Goal: Task Accomplishment & Management: Use online tool/utility

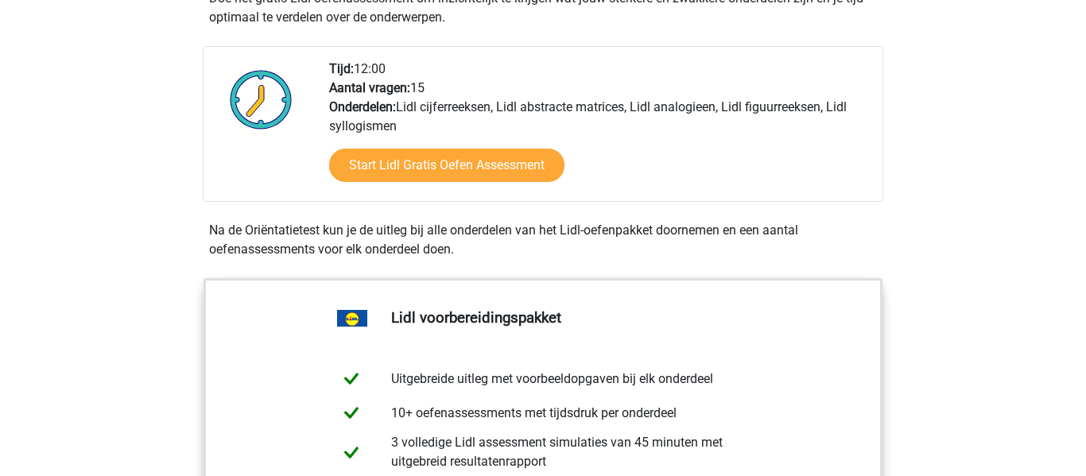
scroll to position [515, 0]
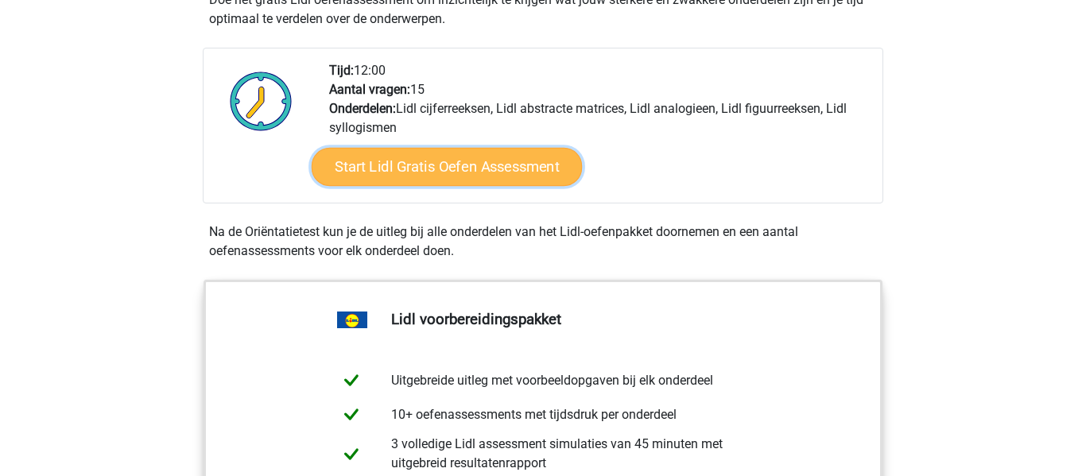
click at [382, 168] on link "Start Lidl Gratis Oefen Assessment" at bounding box center [447, 167] width 270 height 38
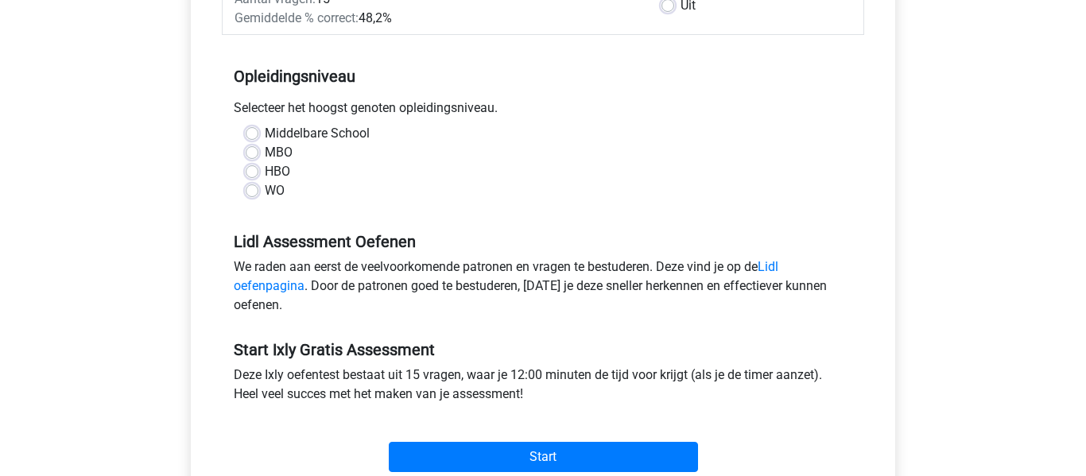
scroll to position [234, 0]
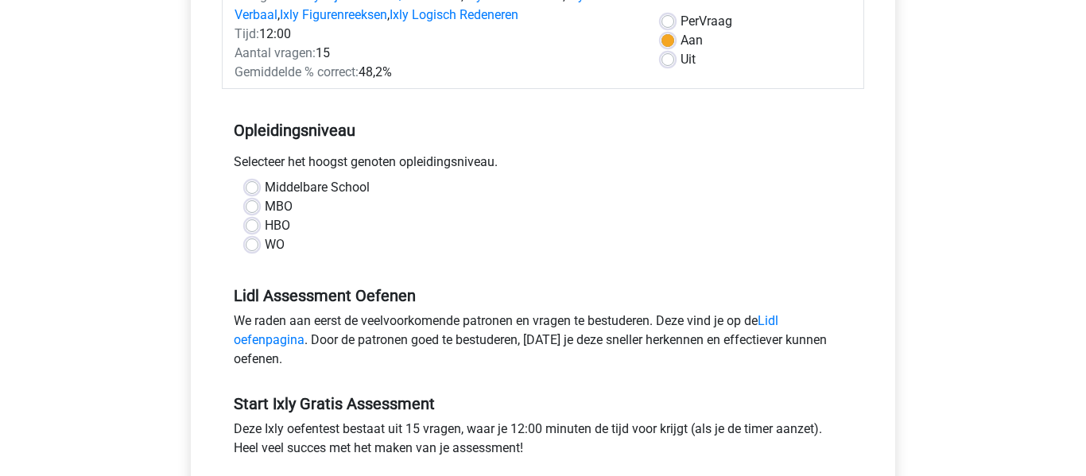
click at [265, 204] on label "MBO" at bounding box center [279, 206] width 28 height 19
click at [247, 204] on input "MBO" at bounding box center [252, 205] width 13 height 16
radio input "true"
click at [265, 185] on label "Middelbare School" at bounding box center [317, 187] width 105 height 19
click at [252, 185] on input "Middelbare School" at bounding box center [252, 186] width 13 height 16
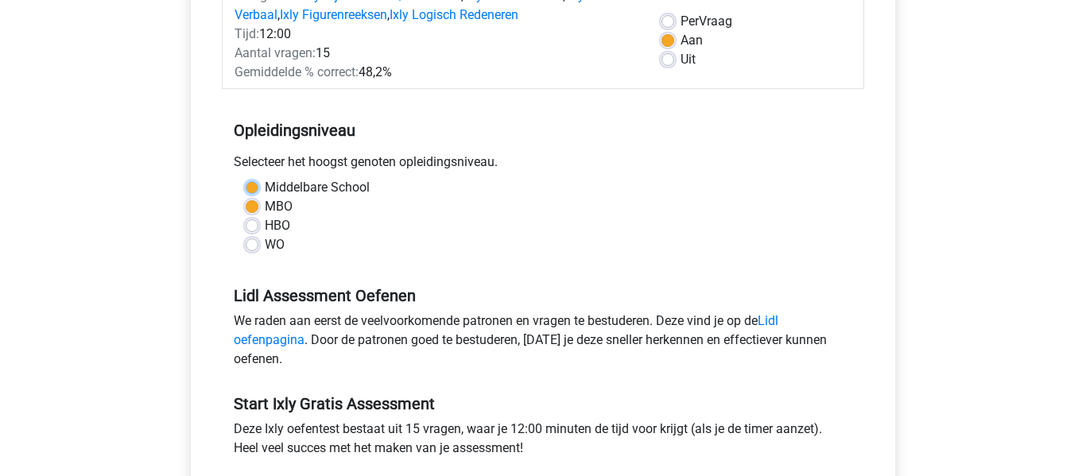
radio input "true"
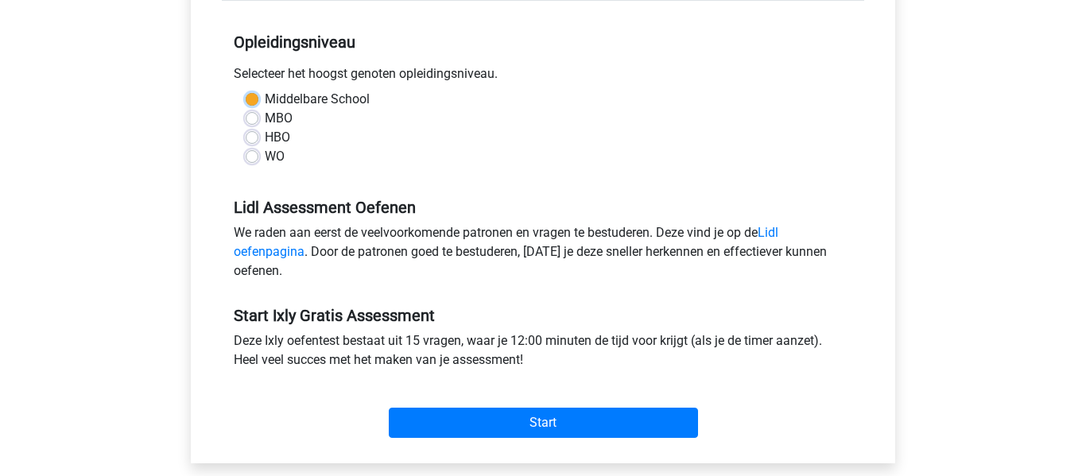
scroll to position [327, 0]
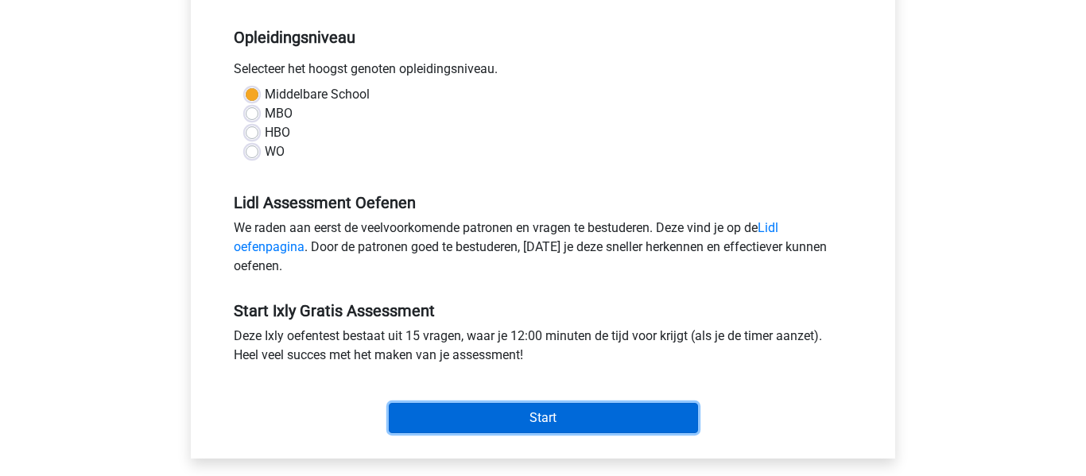
click at [425, 423] on input "Start" at bounding box center [543, 418] width 309 height 30
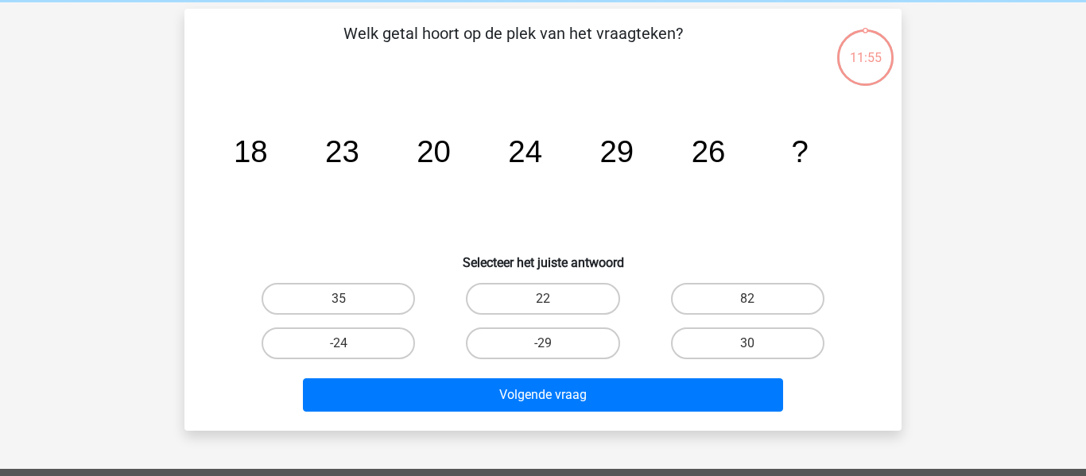
scroll to position [68, 0]
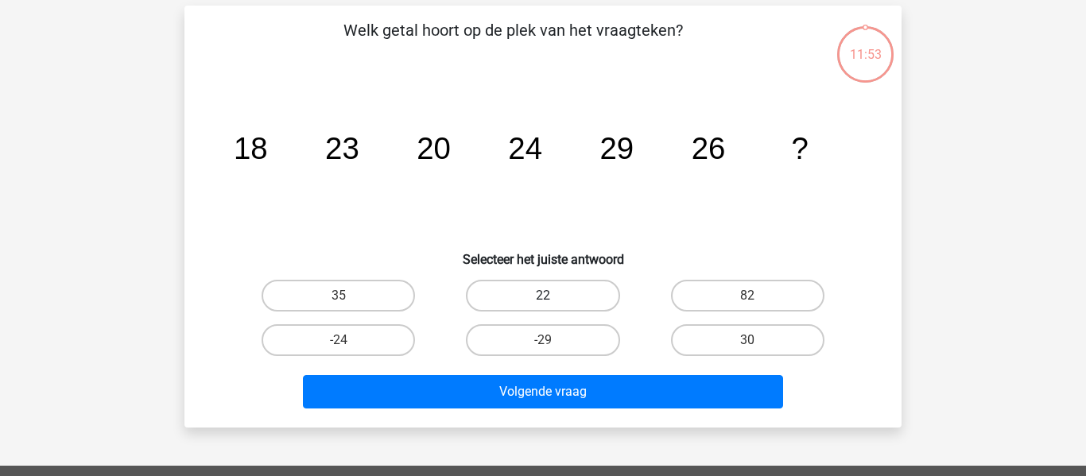
click at [522, 301] on label "22" at bounding box center [543, 296] width 154 height 32
click at [543, 301] on input "22" at bounding box center [548, 301] width 10 height 10
radio input "true"
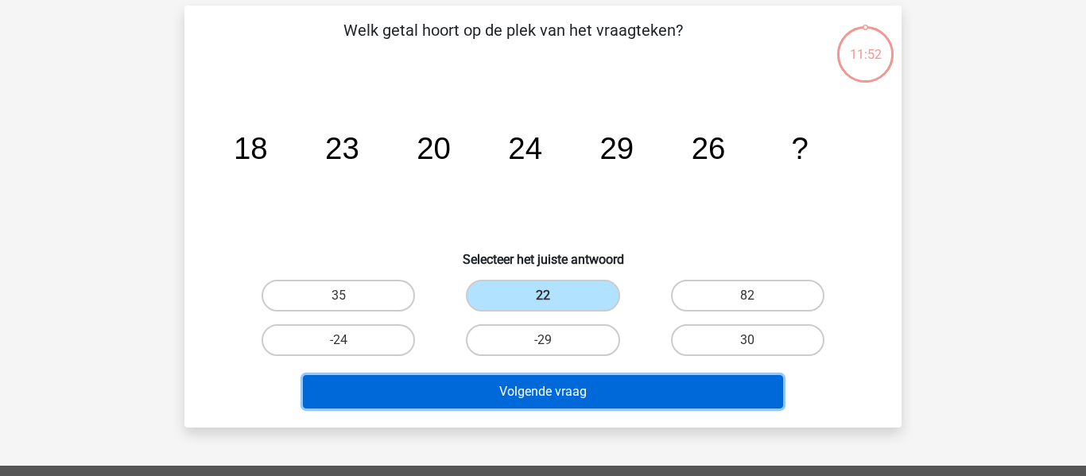
click at [426, 400] on button "Volgende vraag" at bounding box center [543, 391] width 481 height 33
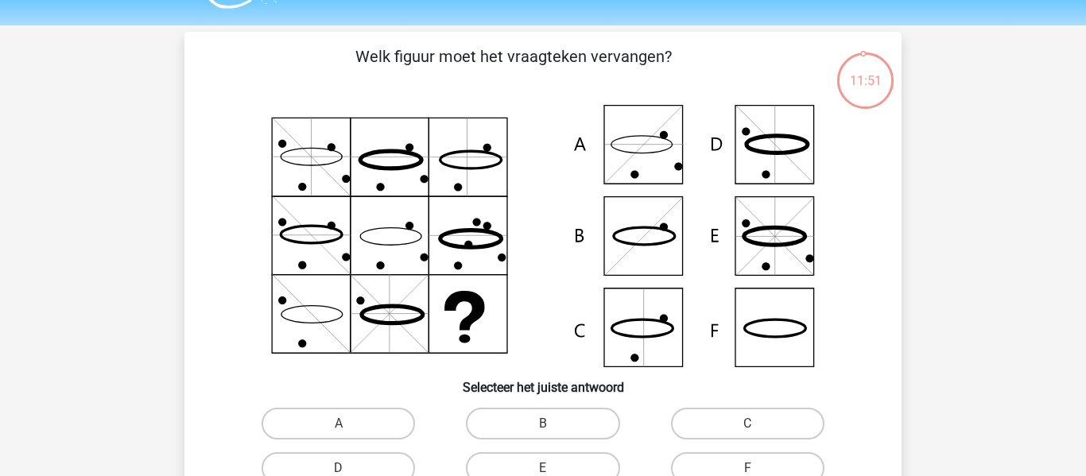
scroll to position [0, 0]
